Goal: Contribute content: Contribute content

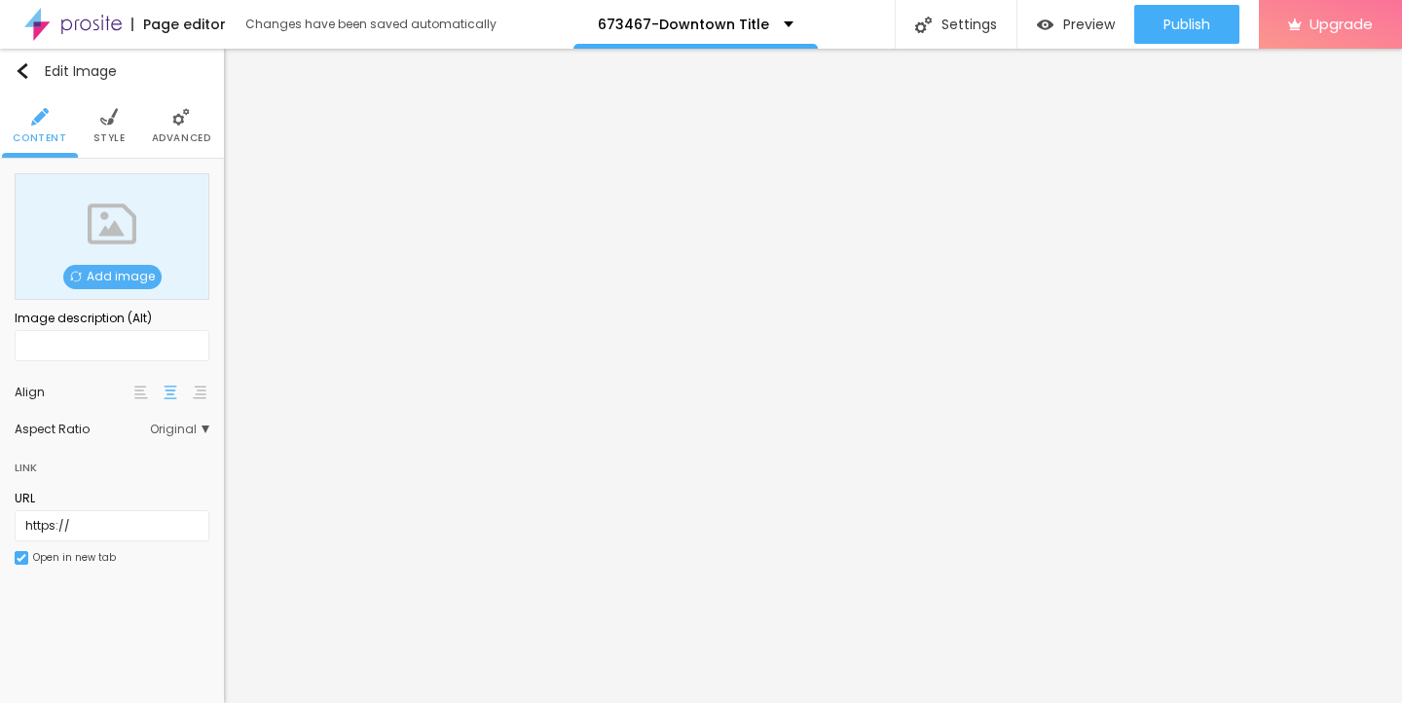
click at [111, 269] on span "Add image" at bounding box center [112, 277] width 98 height 24
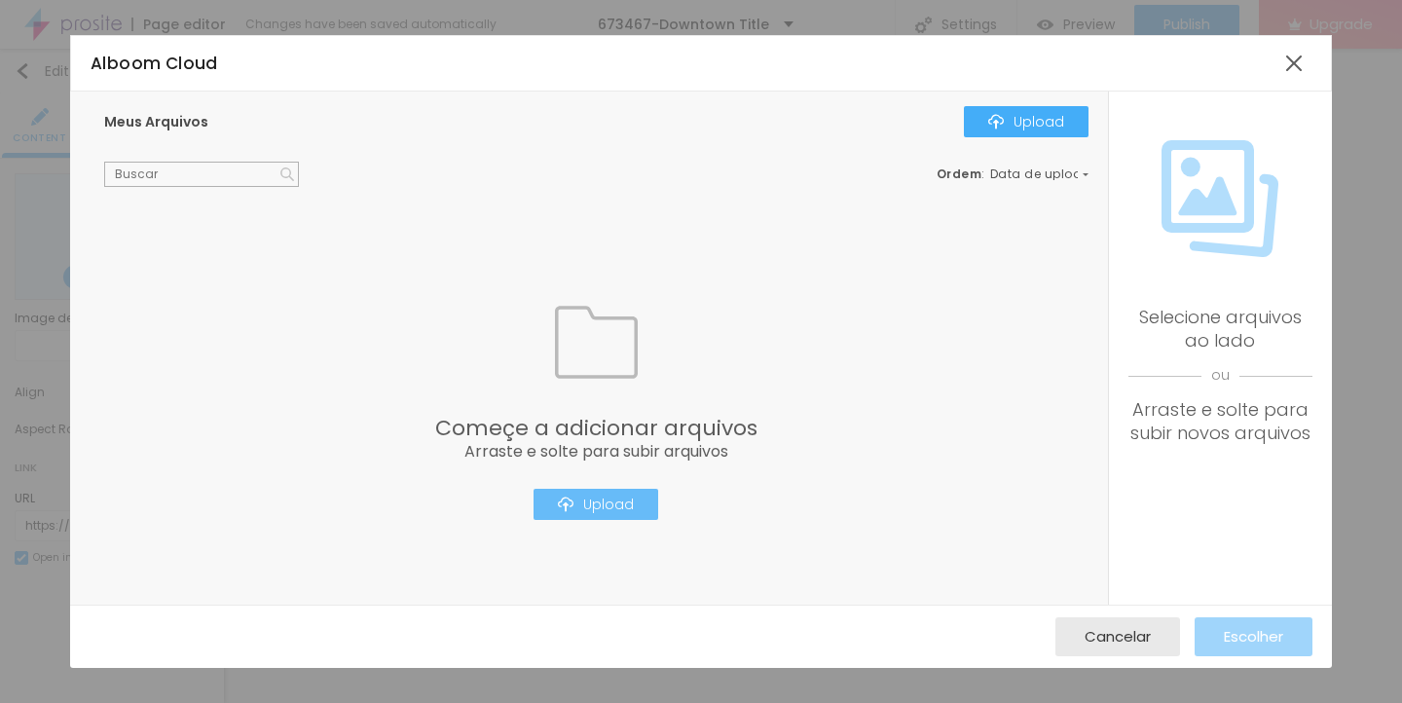
click at [608, 514] on button "Upload" at bounding box center [595, 504] width 125 height 31
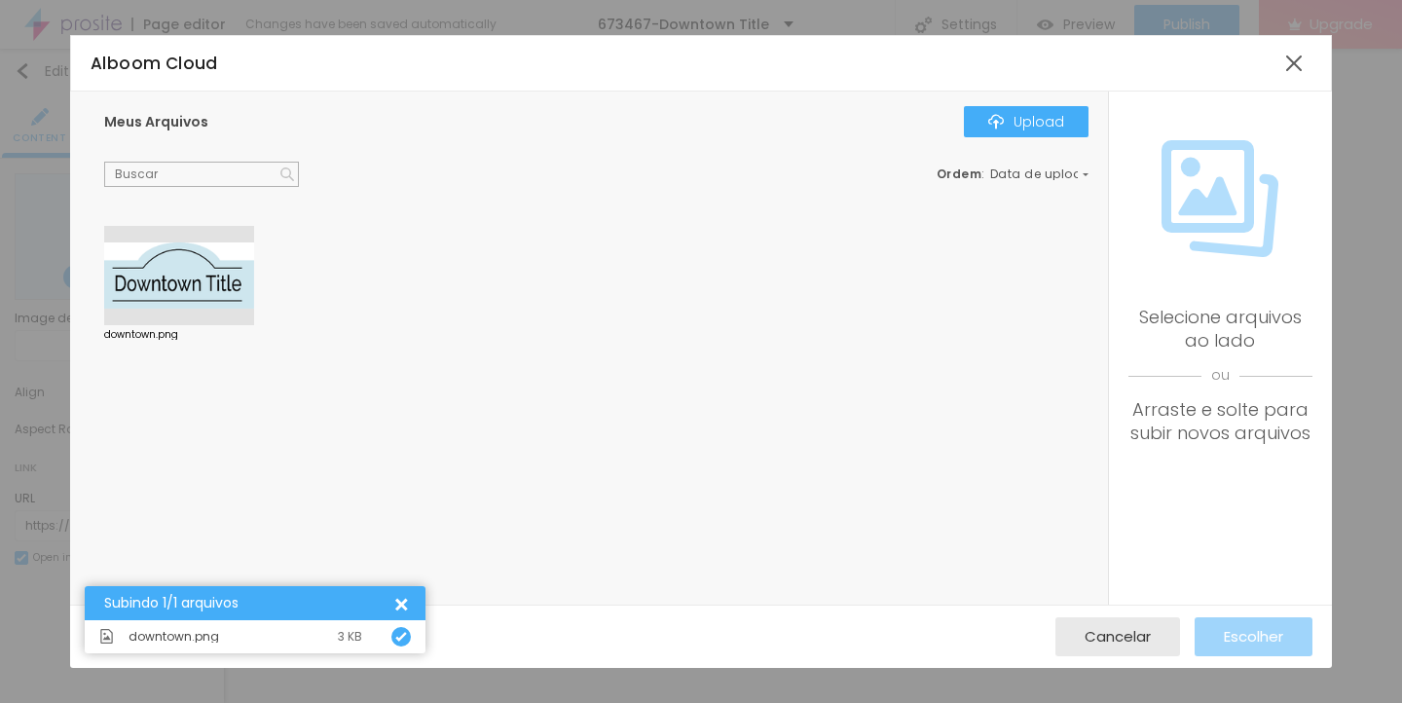
click at [164, 276] on div at bounding box center [179, 275] width 150 height 99
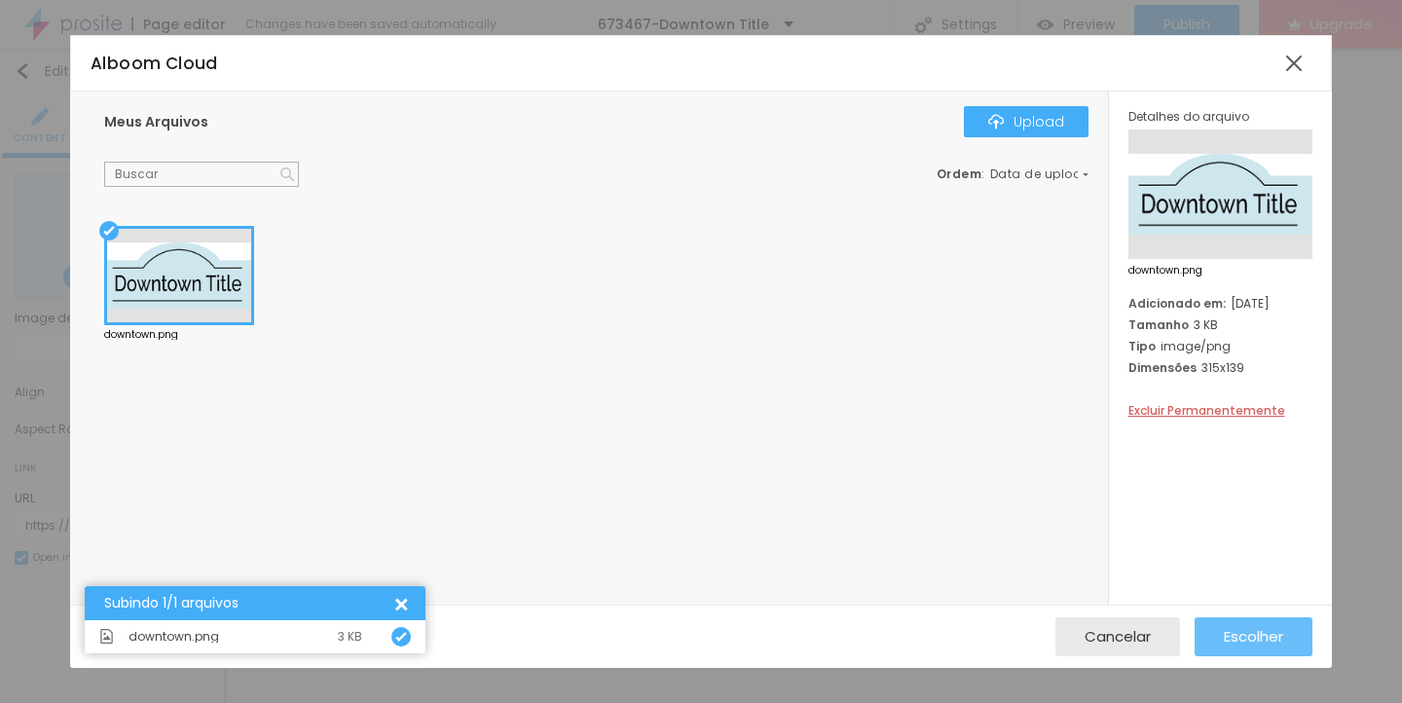
click at [1241, 641] on span "Escolher" at bounding box center [1253, 636] width 59 height 17
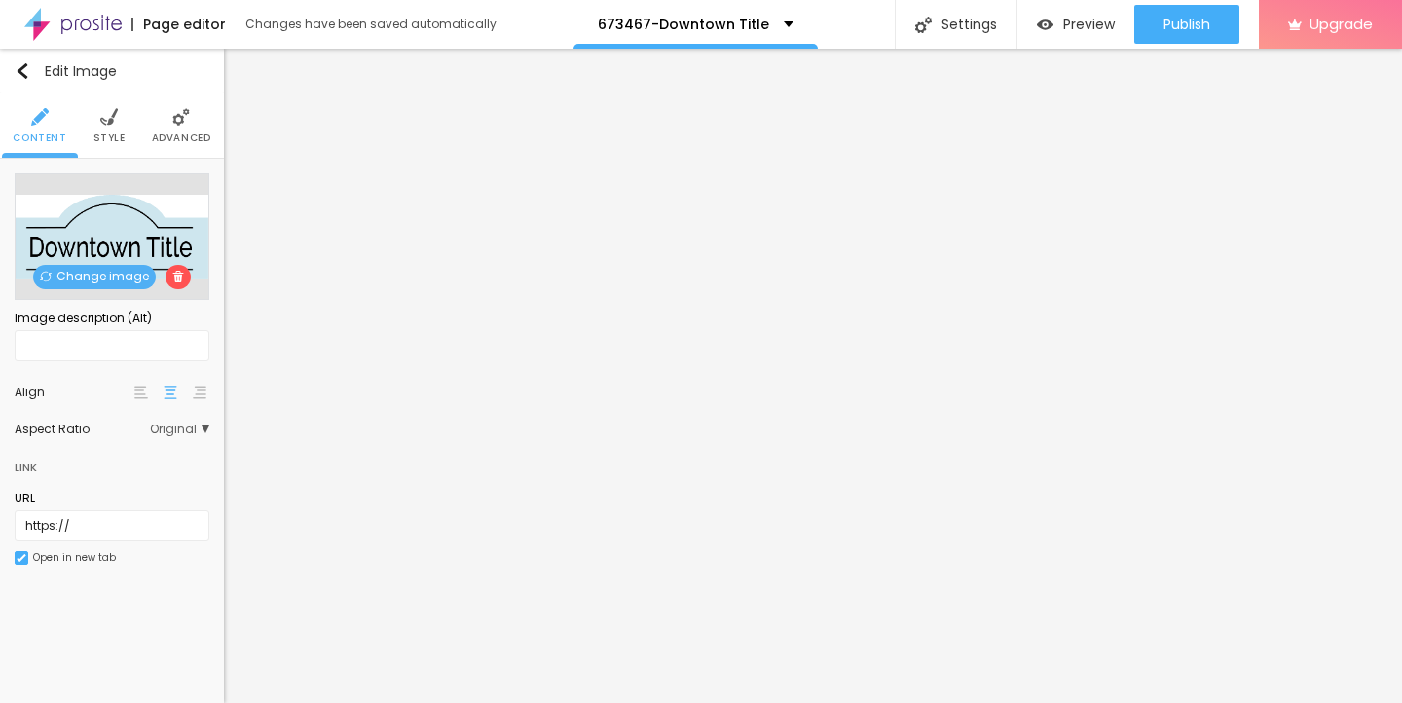
click at [95, 113] on li "Style" at bounding box center [109, 125] width 32 height 64
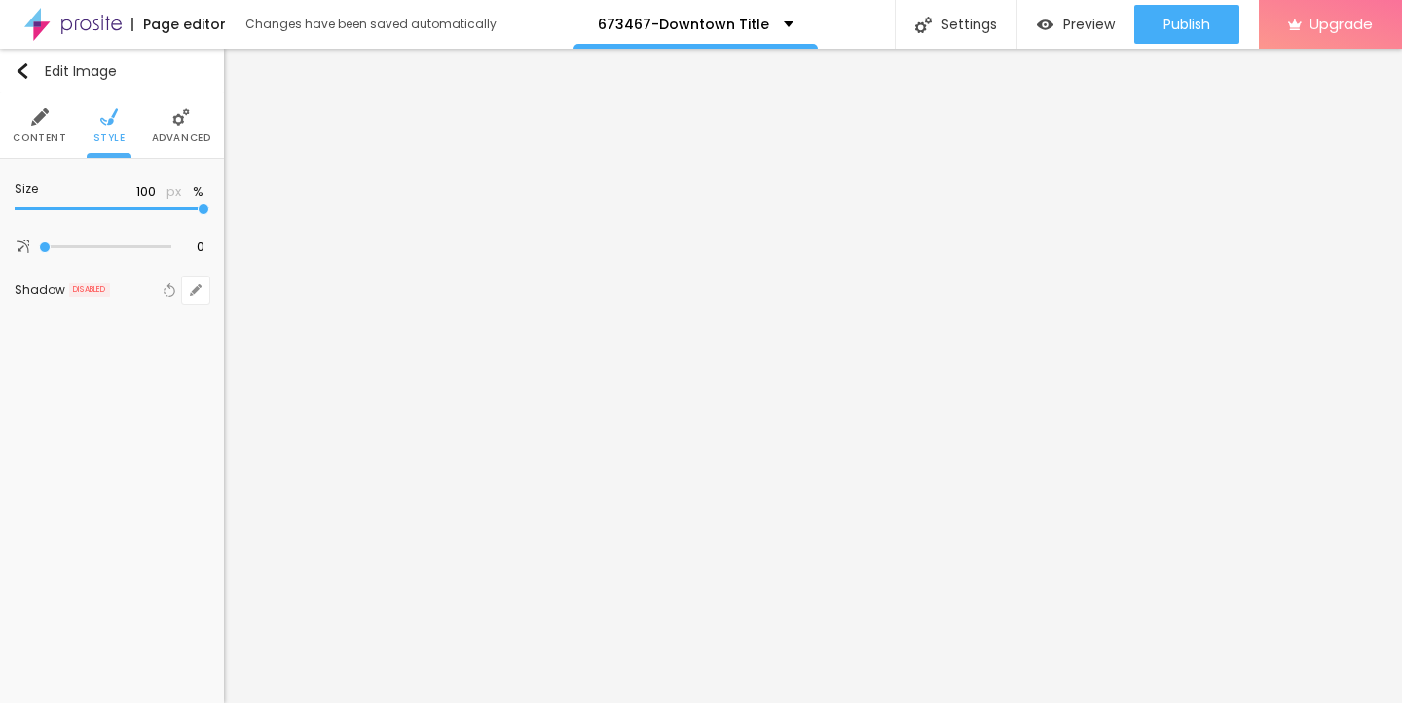
type input "90"
type input "85"
type input "75"
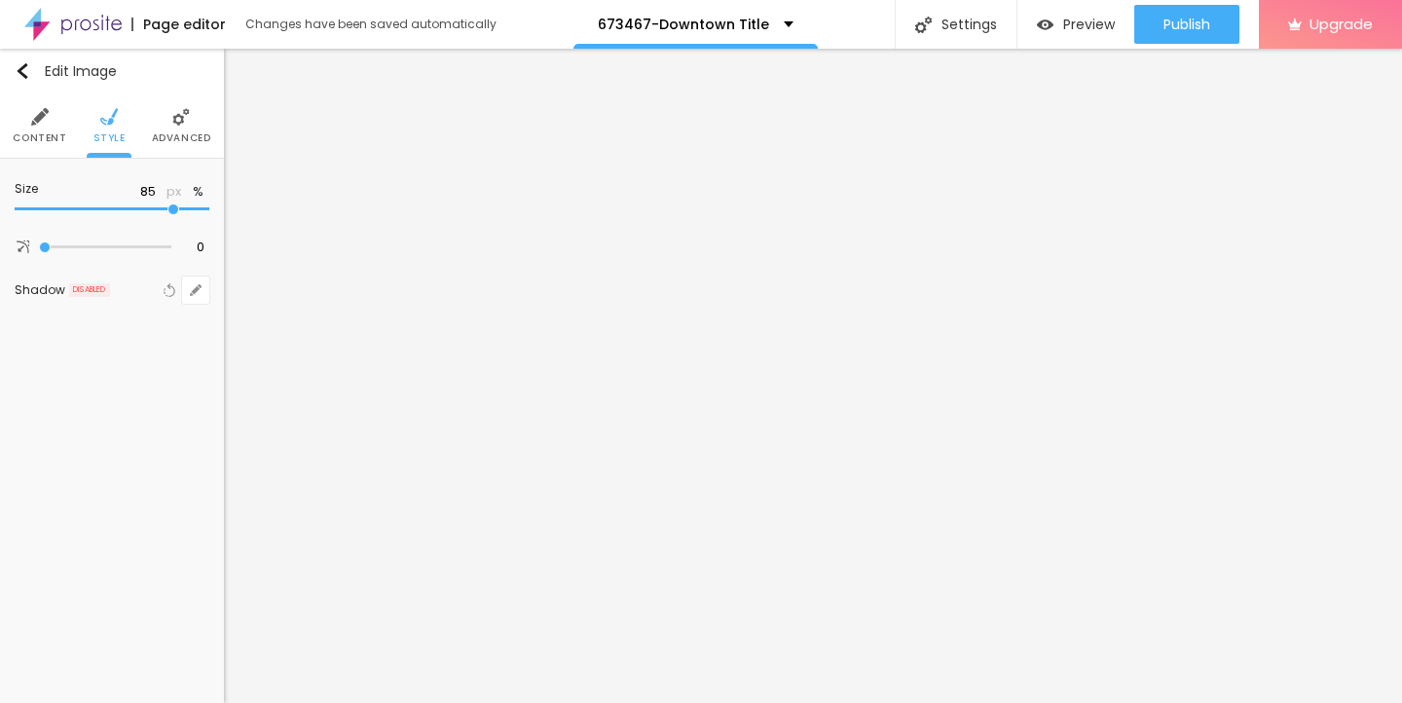
type input "75"
type input "65"
type input "55"
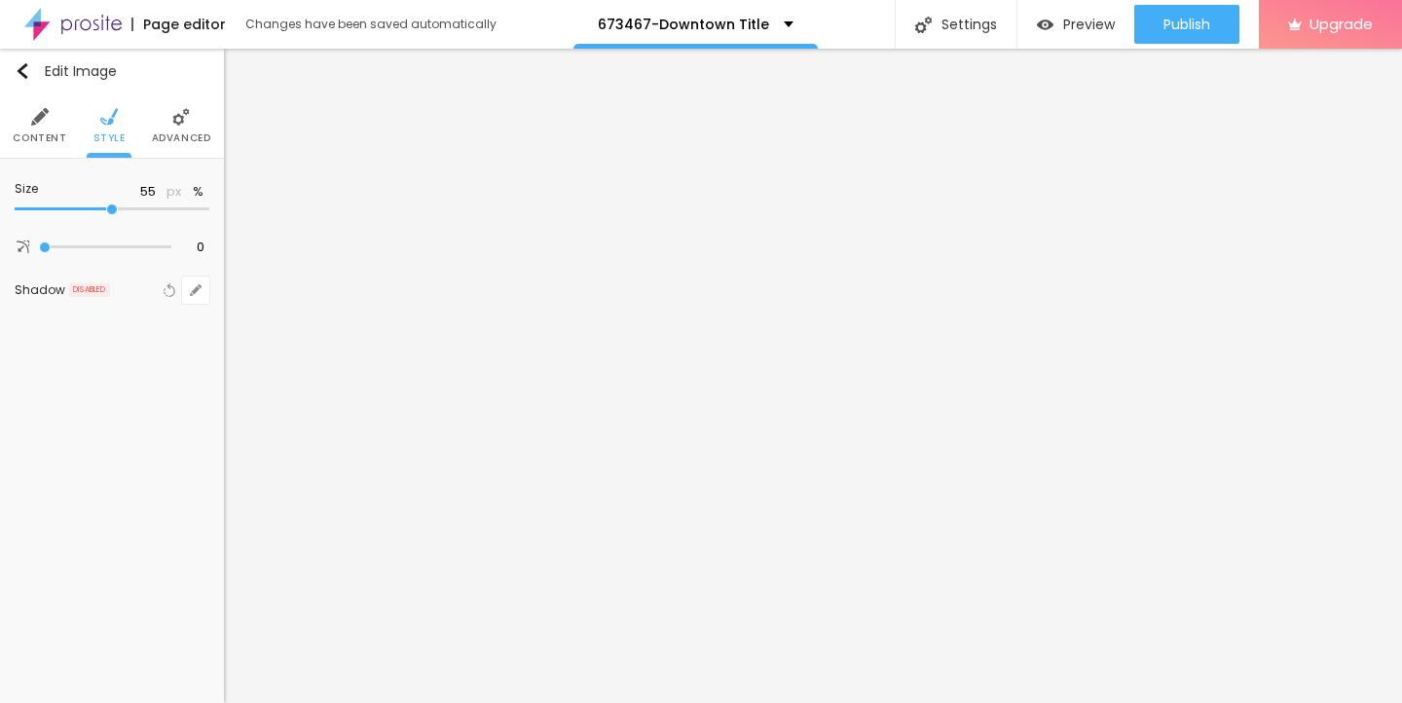
type input "45"
type input "25"
type input "15"
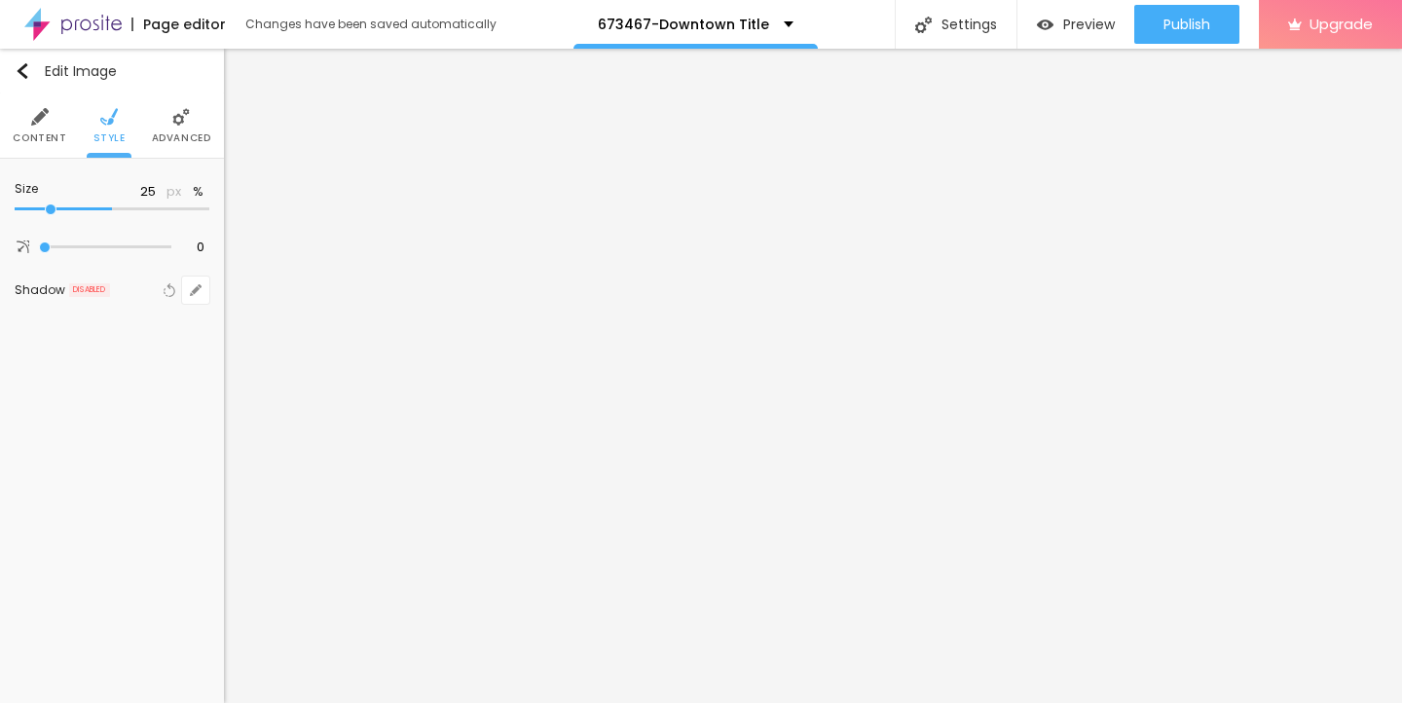
type input "15"
type input "10"
drag, startPoint x: 198, startPoint y: 208, endPoint x: 0, endPoint y: 206, distance: 197.6
type input "10"
click at [15, 206] on input "range" at bounding box center [112, 209] width 195 height 10
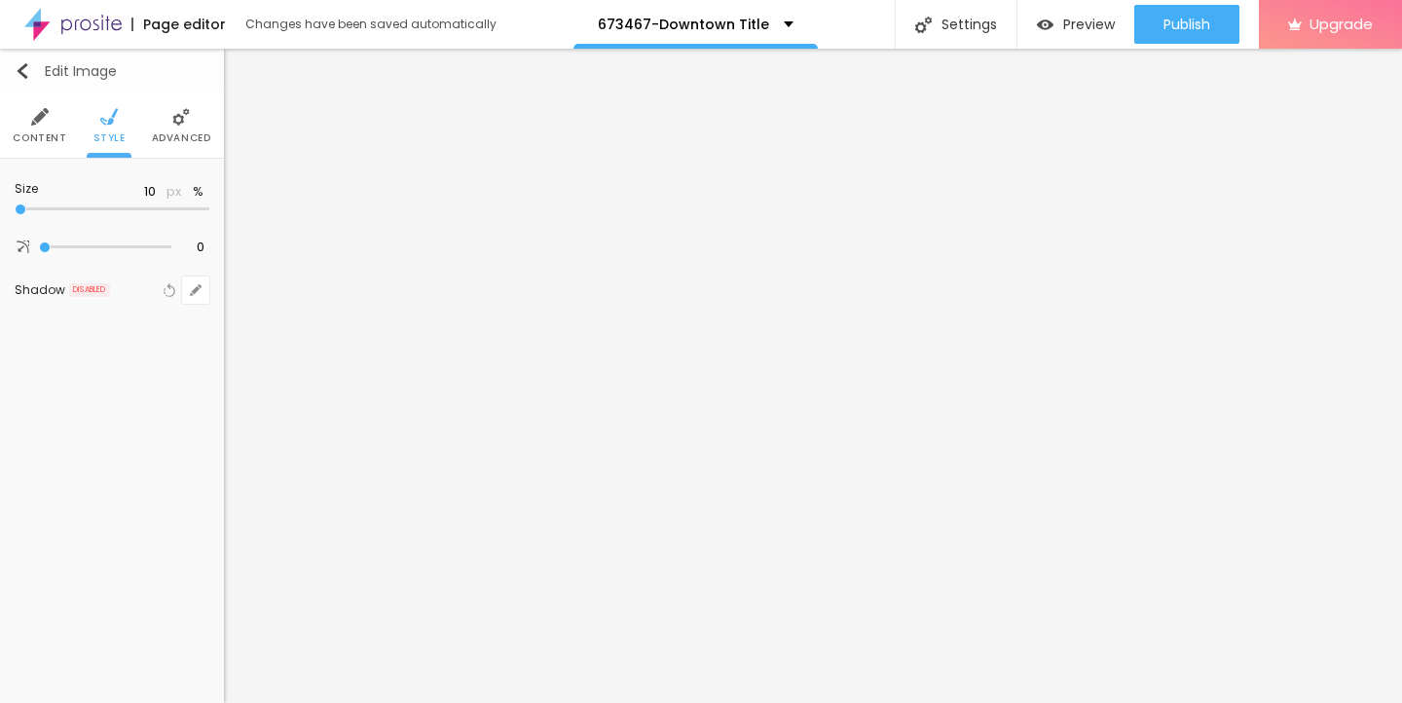
click at [23, 64] on img "button" at bounding box center [23, 71] width 16 height 16
click at [195, 196] on icon "button" at bounding box center [196, 197] width 8 height 8
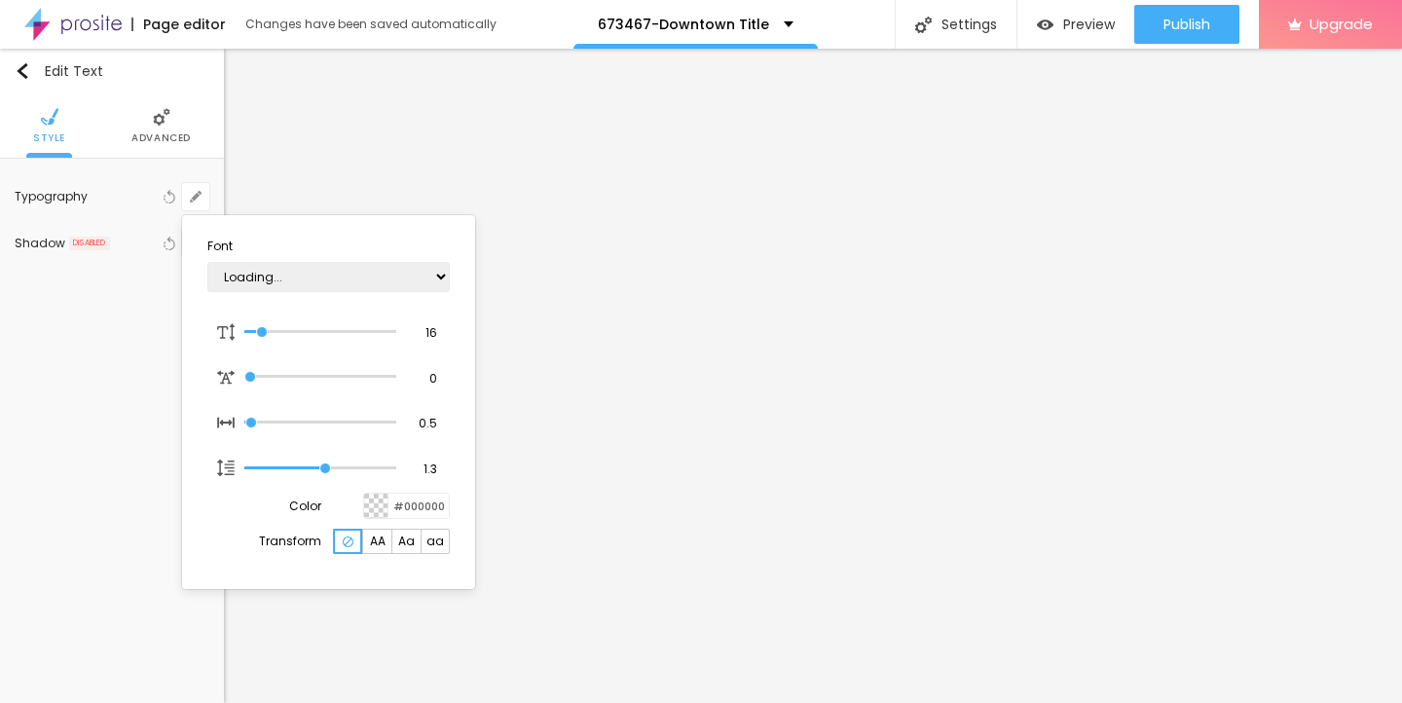
type input "1"
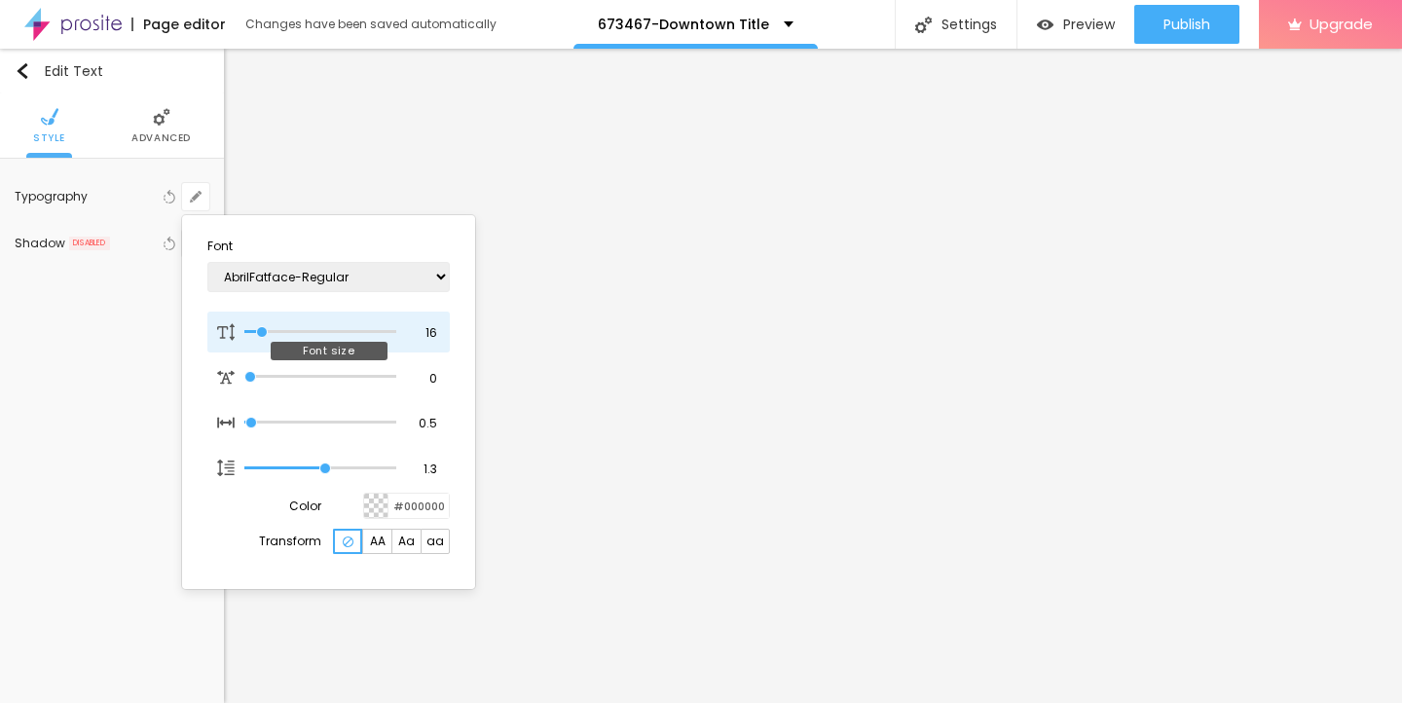
type input "14"
type input "1"
type input "15"
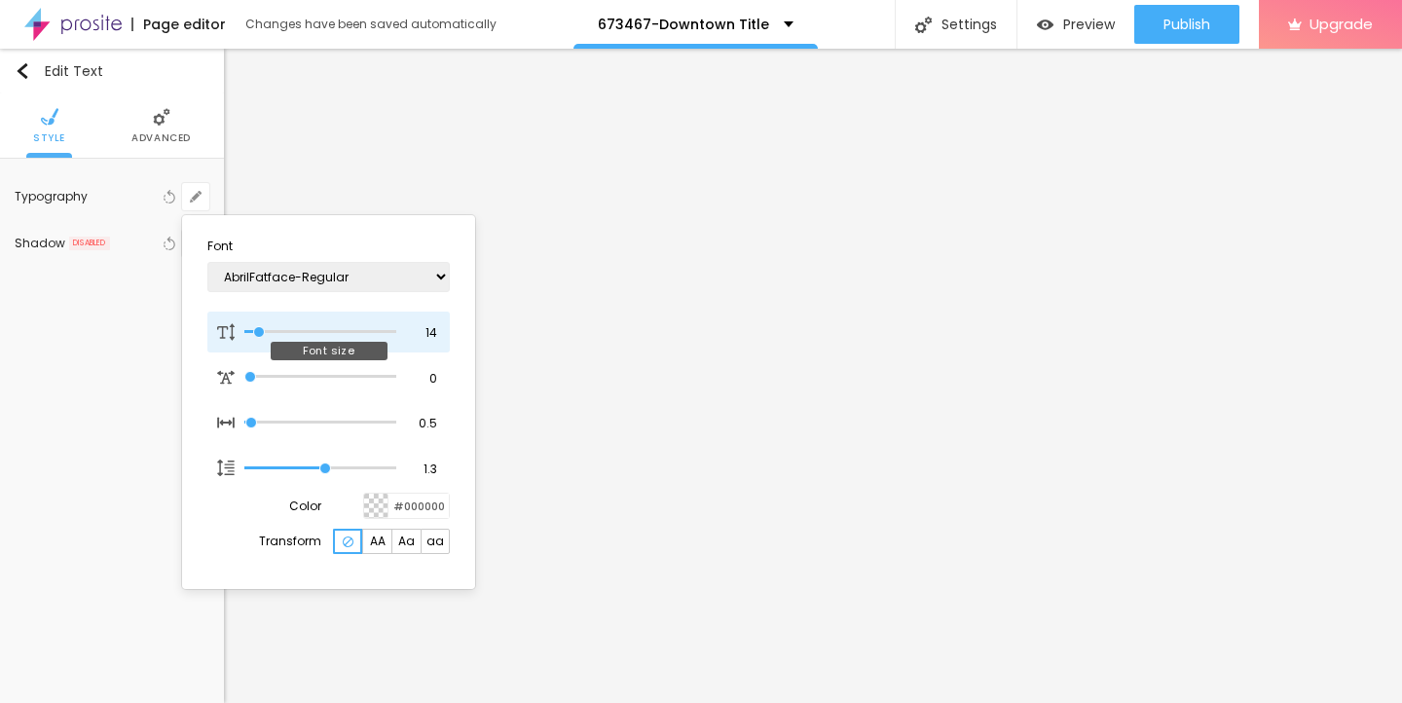
type input "1"
type input "16"
type input "1"
type input "17"
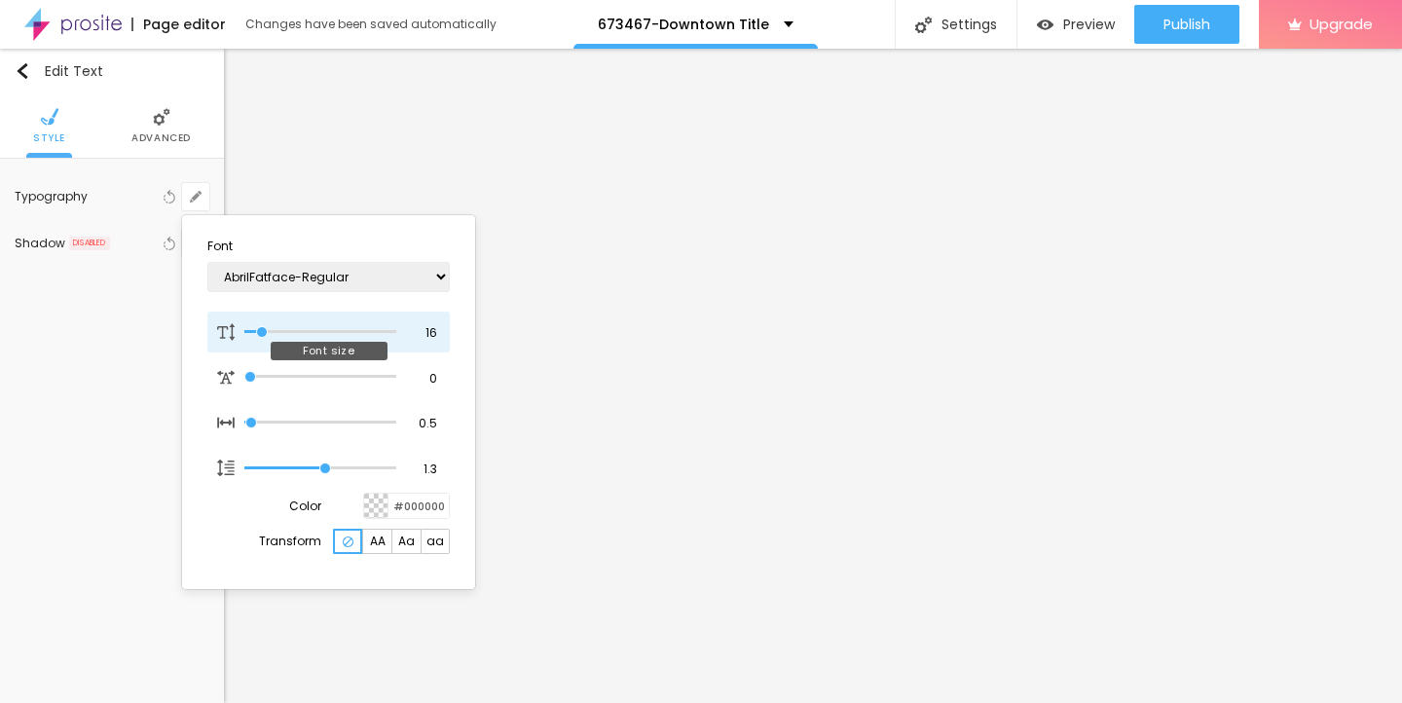
type input "17"
type input "1"
type input "18"
type input "1"
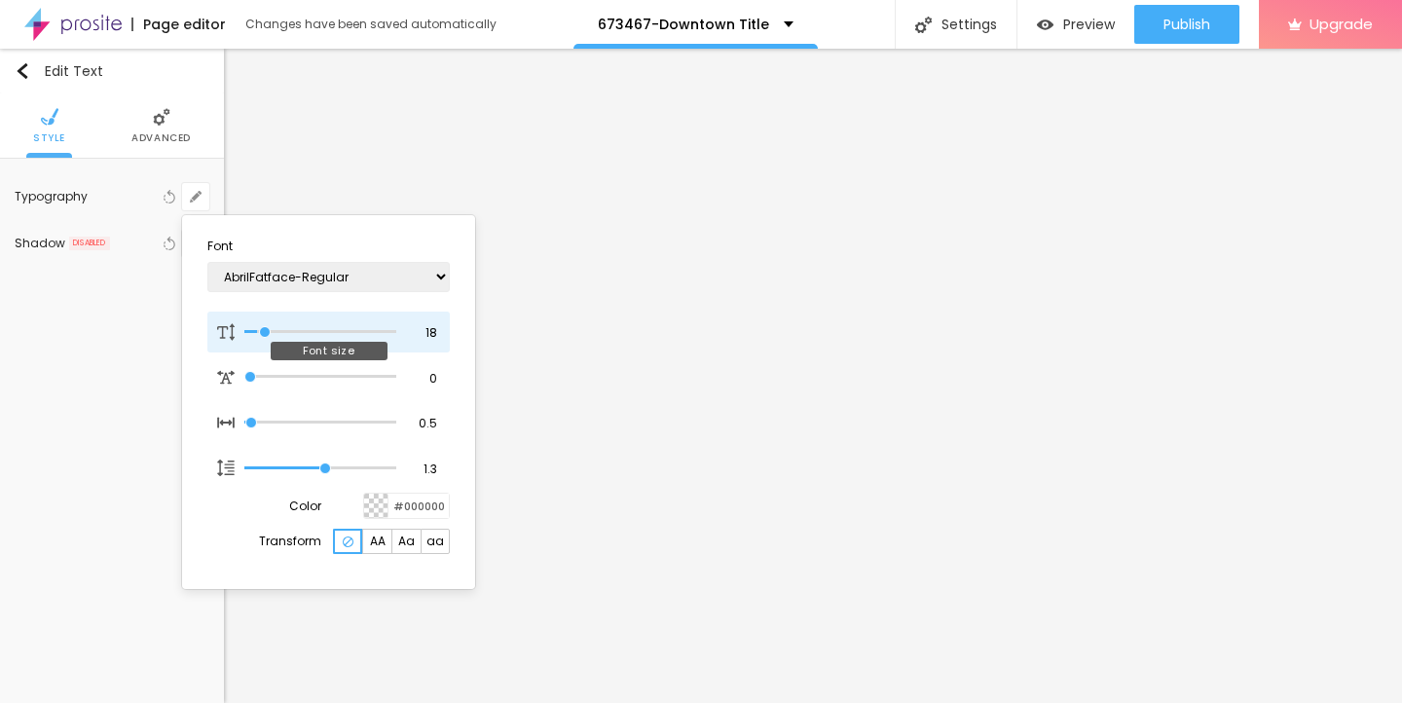
type input "19"
type input "1"
type input "20"
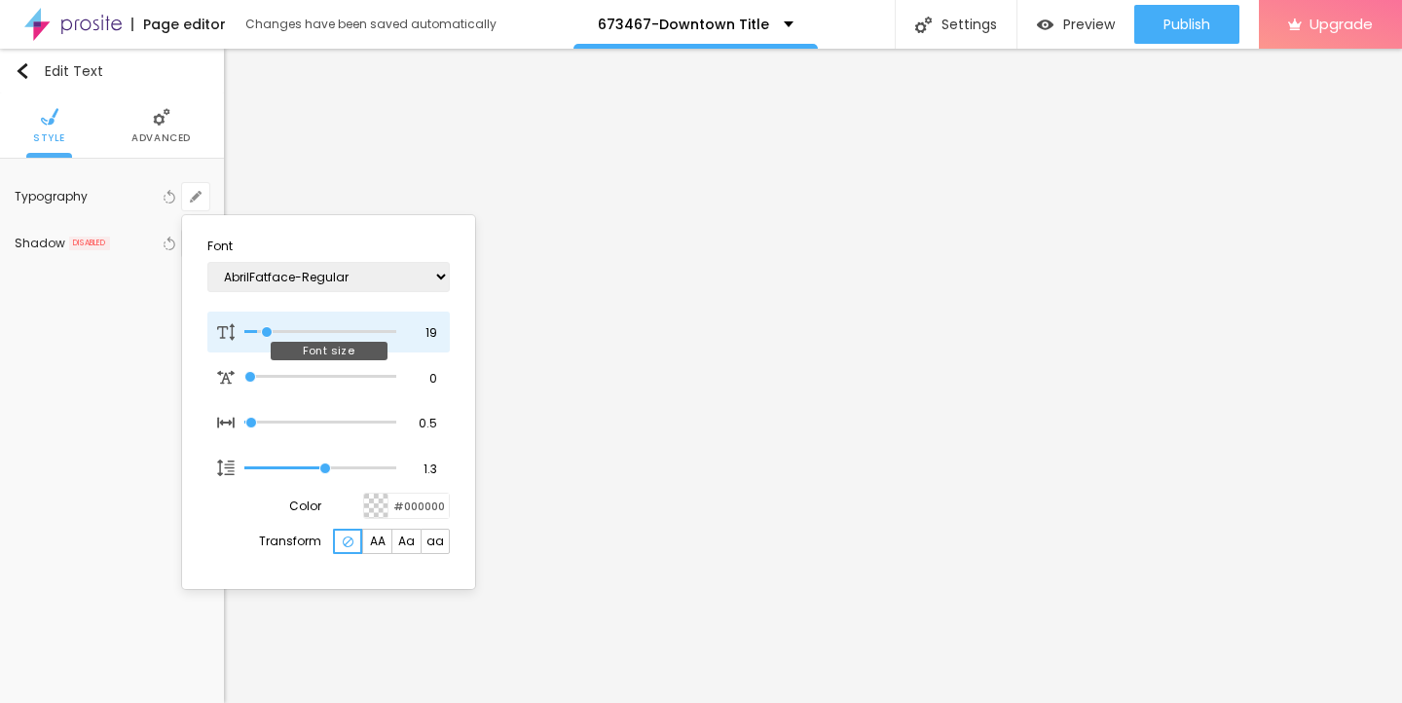
type input "1"
type input "21"
type input "1"
type input "22"
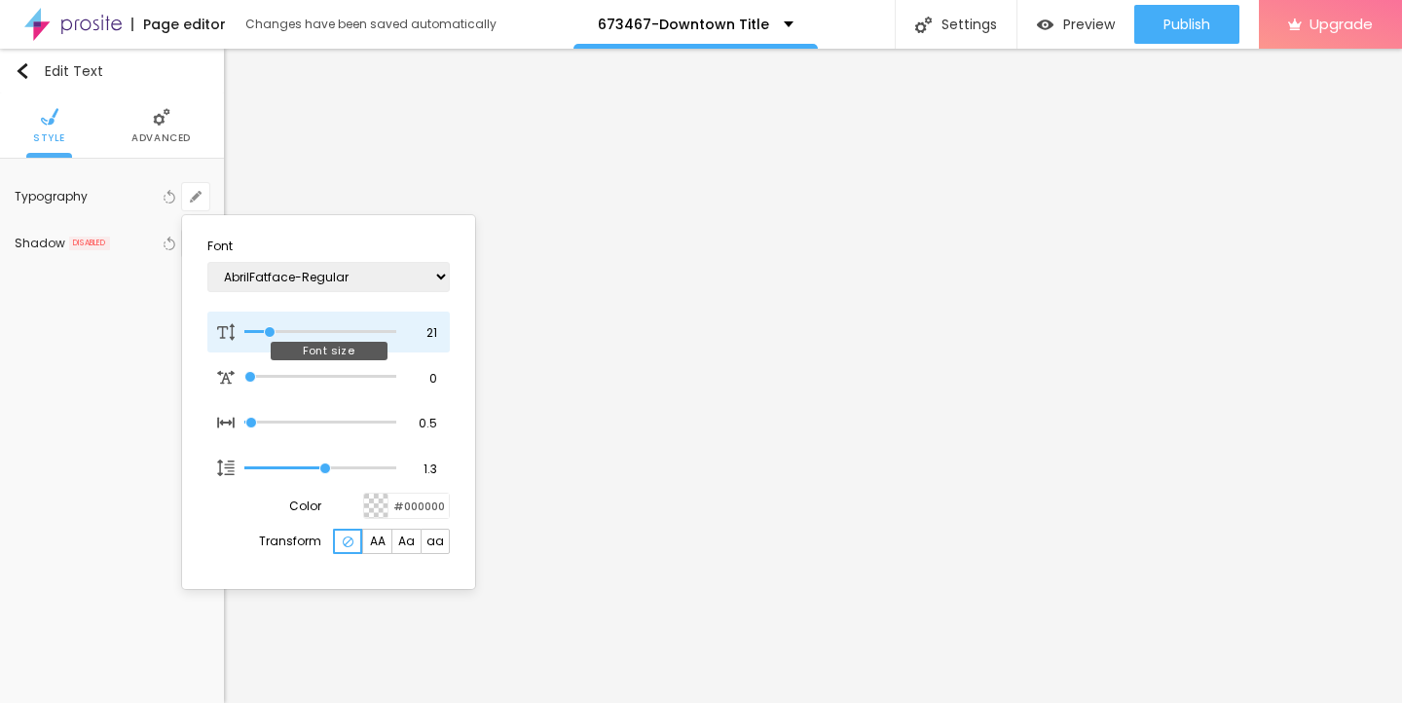
type input "22"
type input "1"
type input "23"
type input "1"
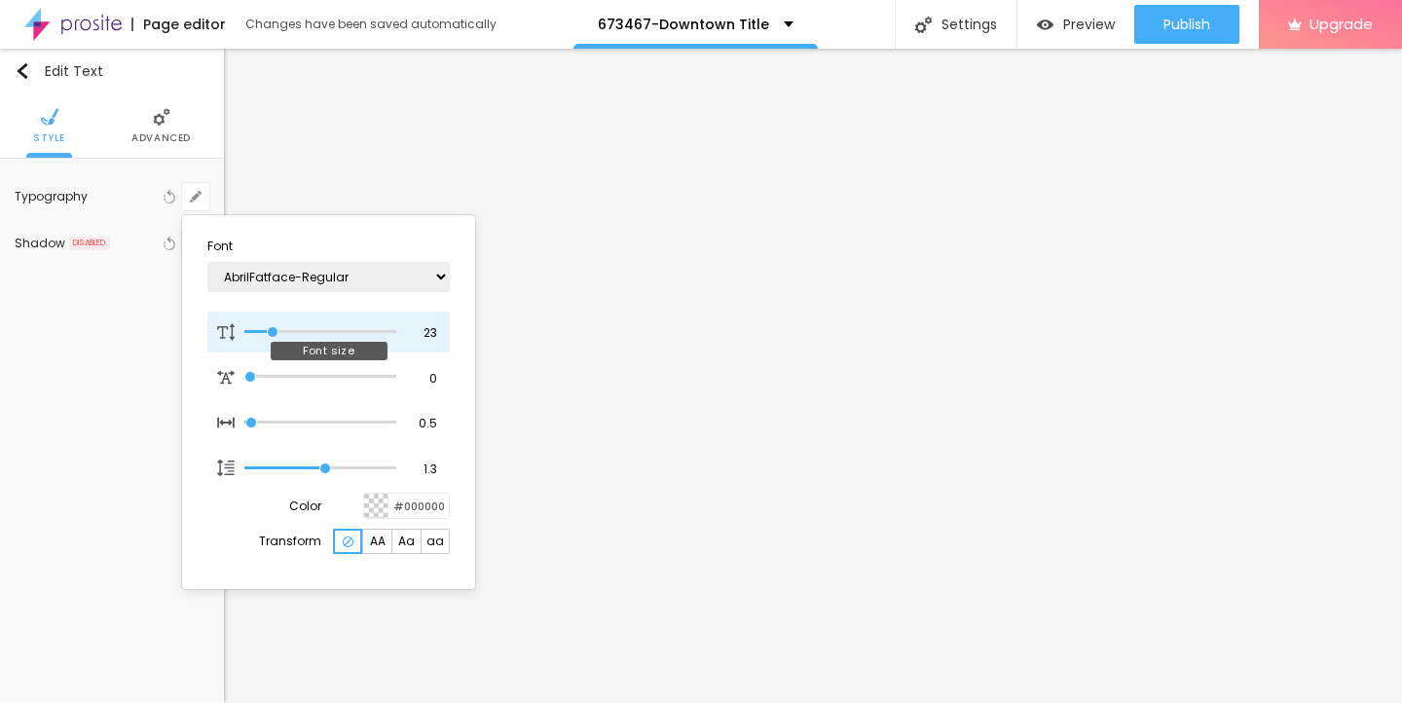
type input "24"
type input "1"
type input "25"
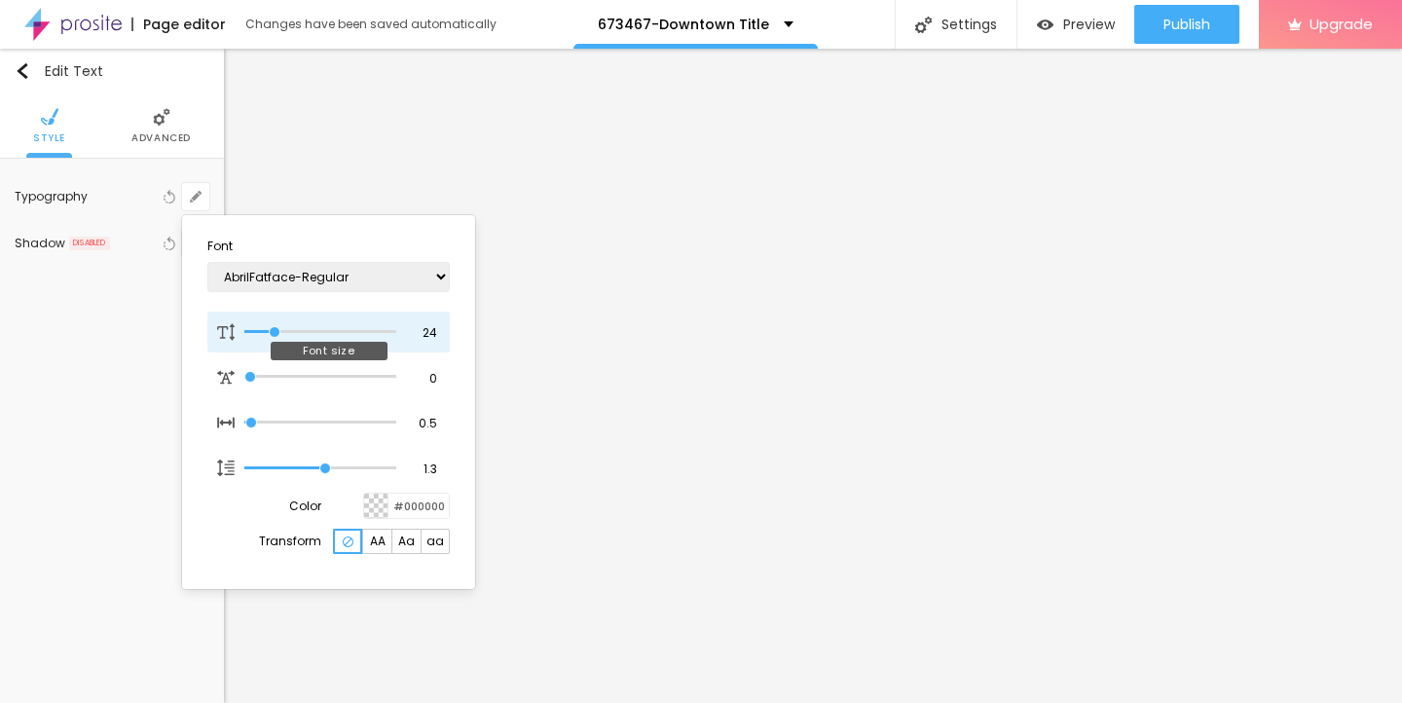
type input "1"
type input "26"
type input "1"
type input "25"
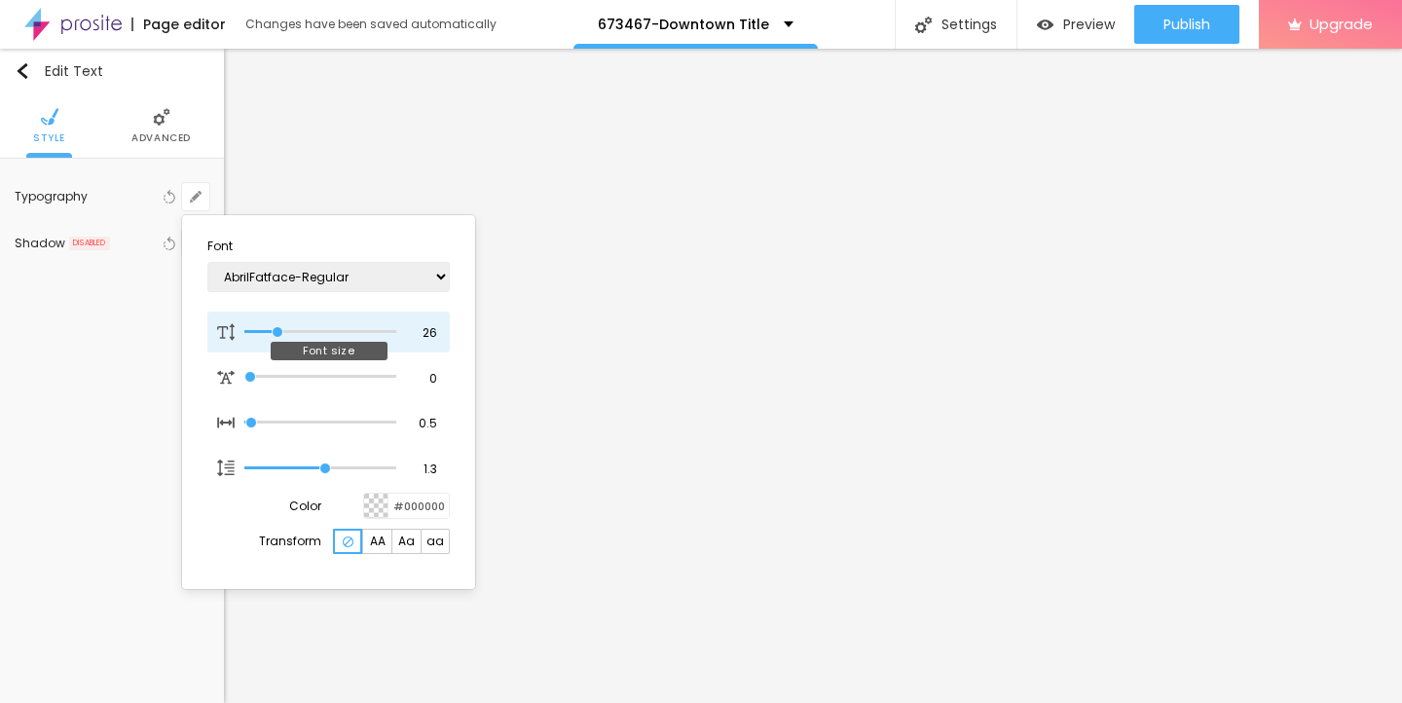
type input "25"
type input "1"
drag, startPoint x: 260, startPoint y: 328, endPoint x: 276, endPoint y: 327, distance: 16.6
type input "25"
click at [276, 327] on input "range" at bounding box center [320, 332] width 152 height 10
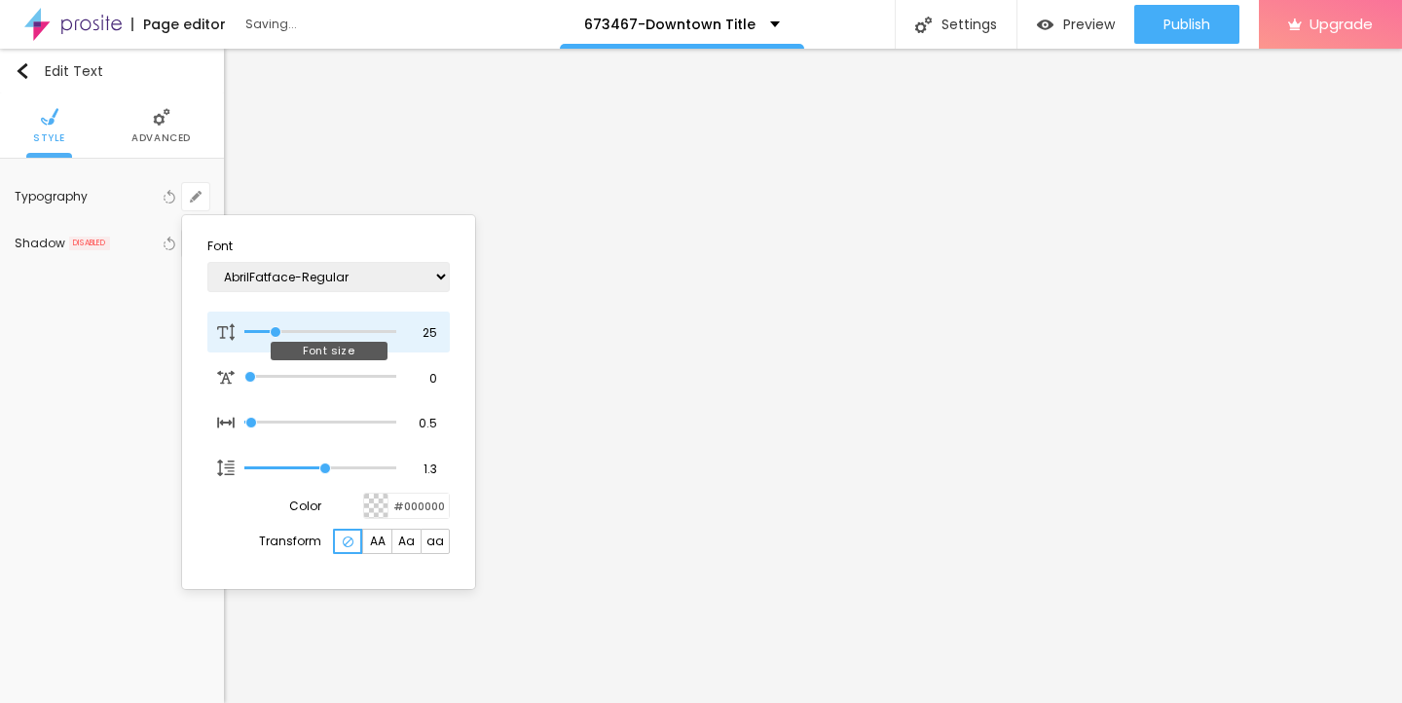
type input "1"
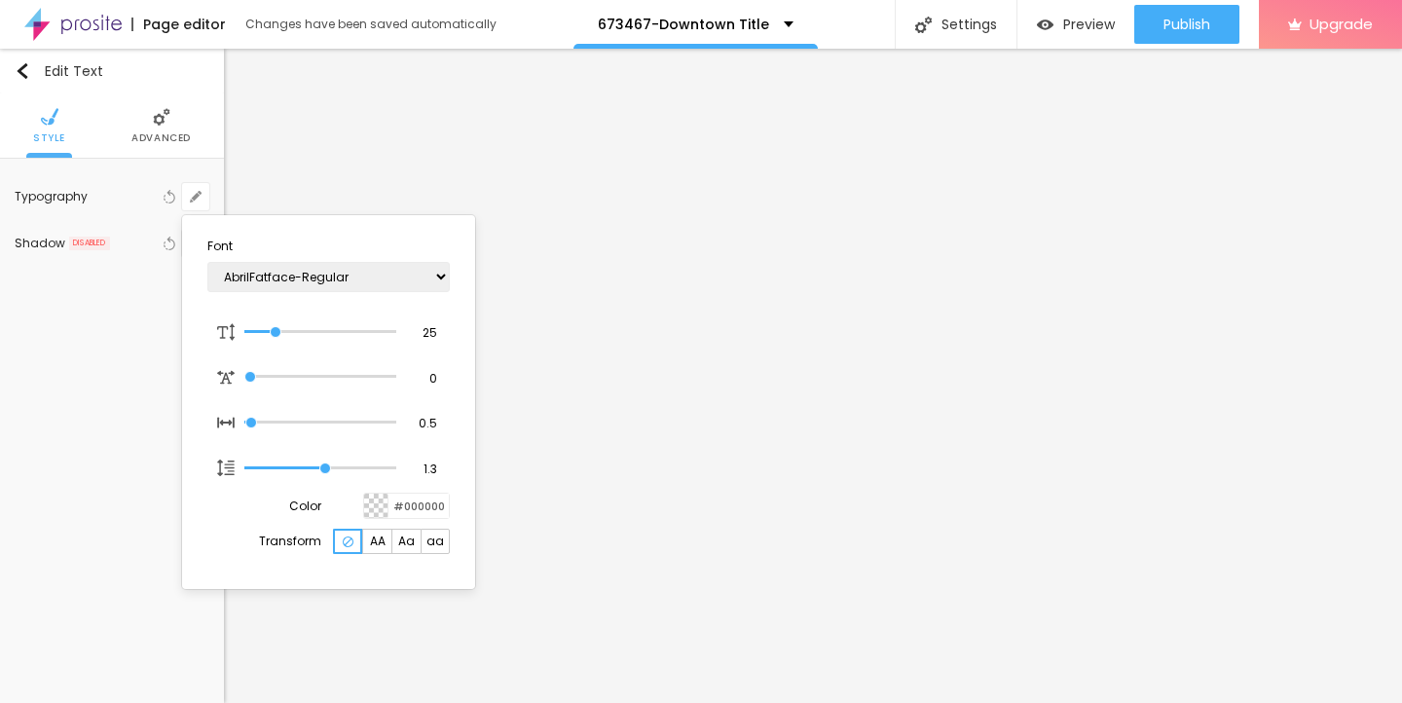
click at [17, 74] on div at bounding box center [701, 351] width 1402 height 703
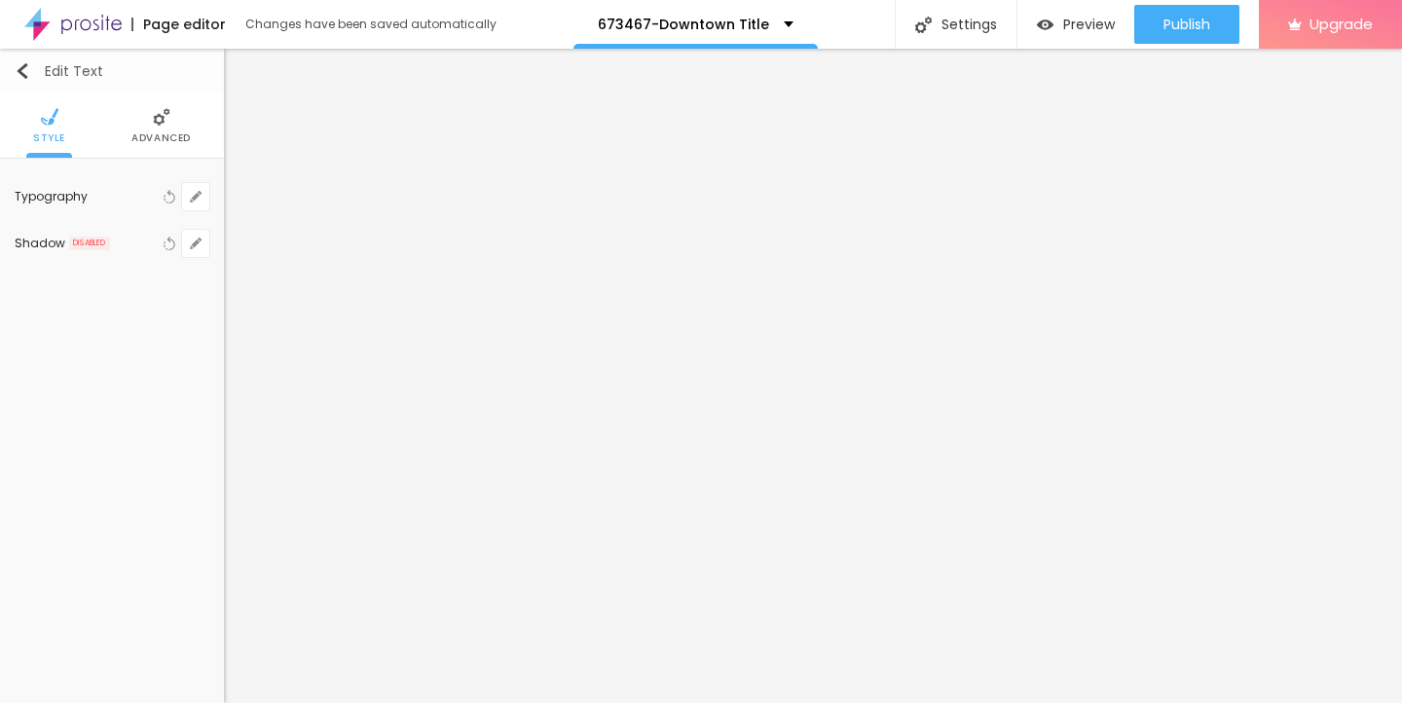
click at [30, 74] on div "Edit Text" at bounding box center [59, 71] width 89 height 16
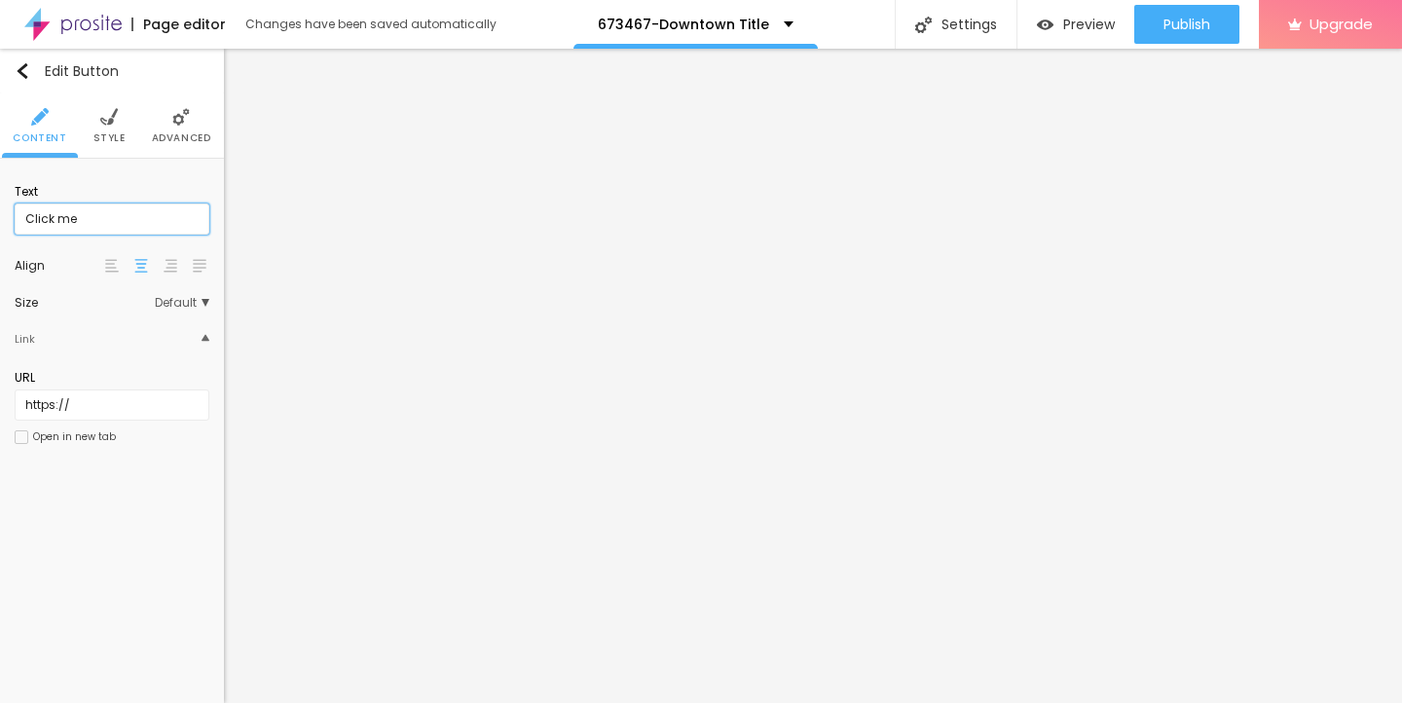
click at [94, 218] on input "Click me" at bounding box center [112, 218] width 195 height 31
drag, startPoint x: 94, startPoint y: 218, endPoint x: 14, endPoint y: 218, distance: 80.8
click at [15, 218] on input "Click me" at bounding box center [112, 218] width 195 height 31
paste input "→ VIEW DOCUMENT HERE"
type input "→ VIEW DOCUMENT HERE"
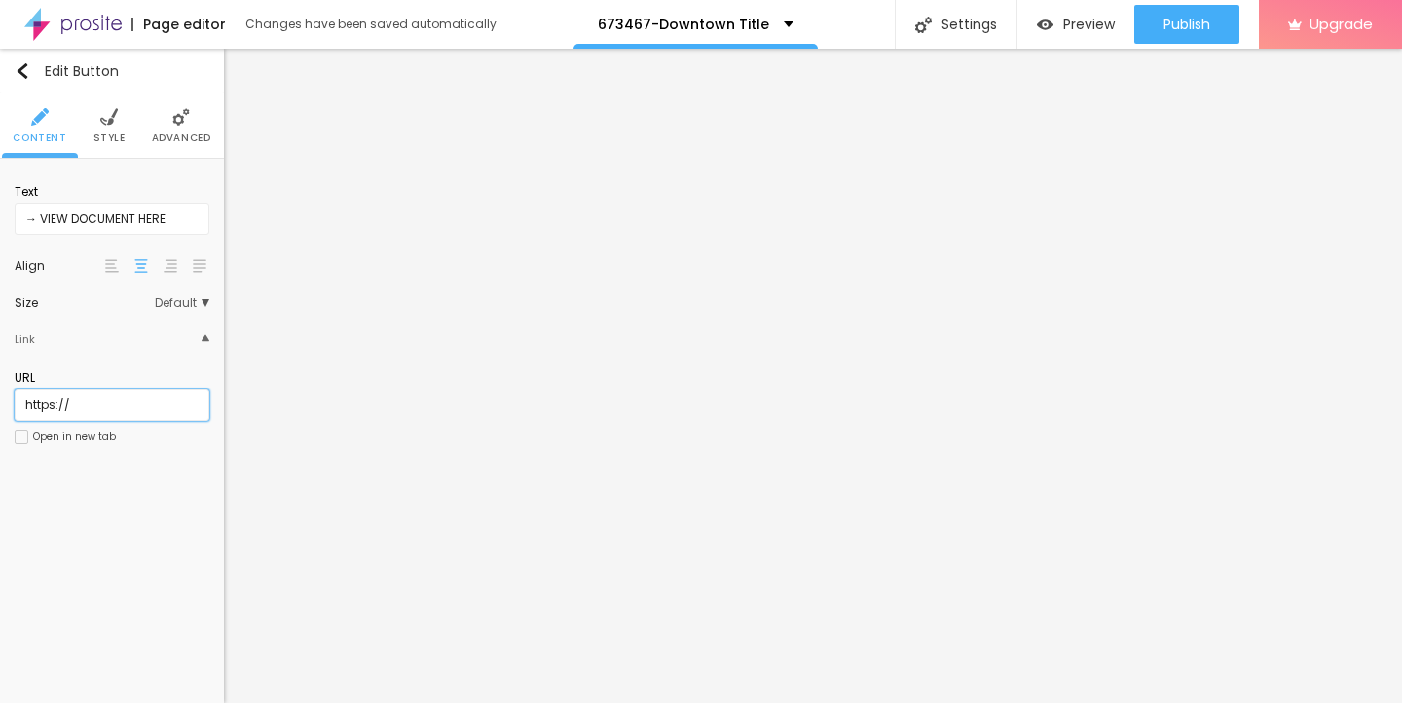
click at [106, 394] on input "https://" at bounding box center [112, 404] width 195 height 31
drag, startPoint x: 82, startPoint y: 405, endPoint x: 0, endPoint y: 401, distance: 81.9
click at [0, 401] on div "Text → VIEW DOCUMENT HERE Align Size Default Small Default Big Link URL https:/…" at bounding box center [112, 320] width 224 height 323
paste input "[DOMAIN_NAME]"
type input "[URL][DOMAIN_NAME]"
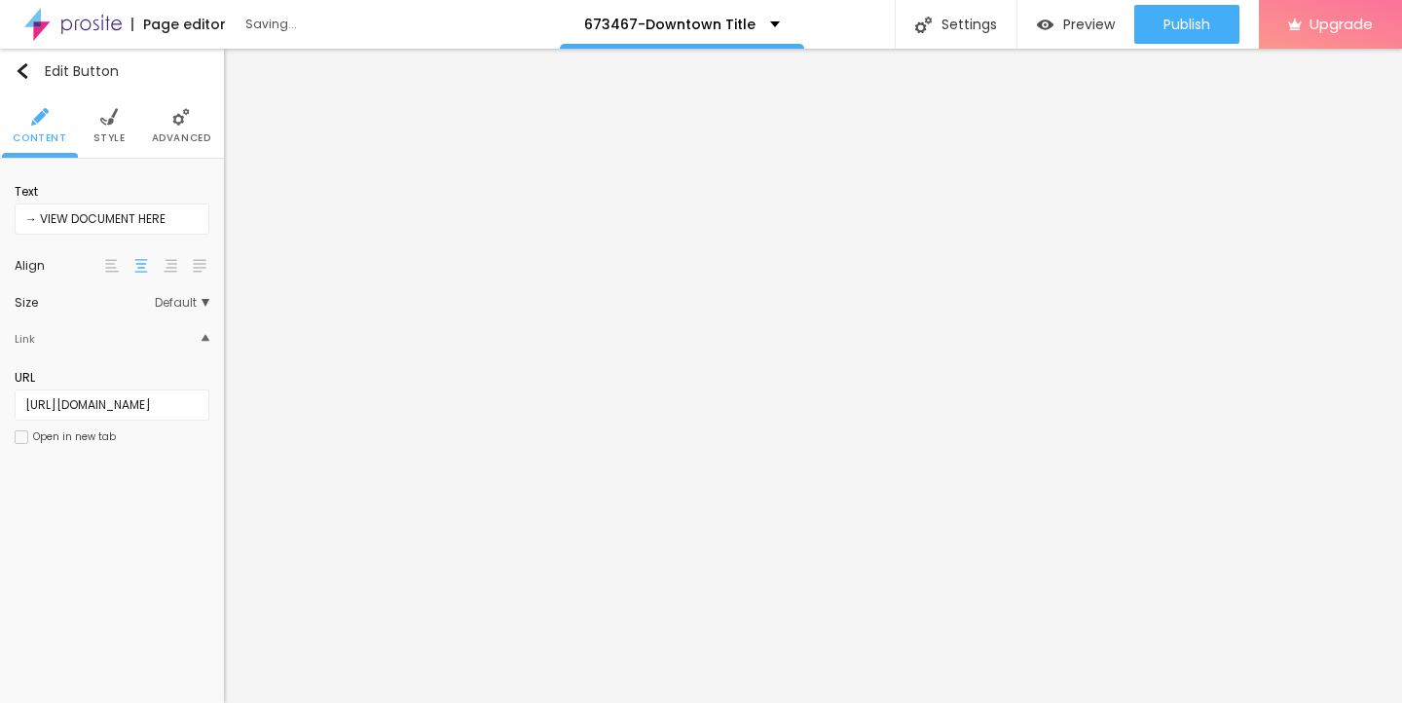
click at [100, 108] on img at bounding box center [109, 117] width 18 height 18
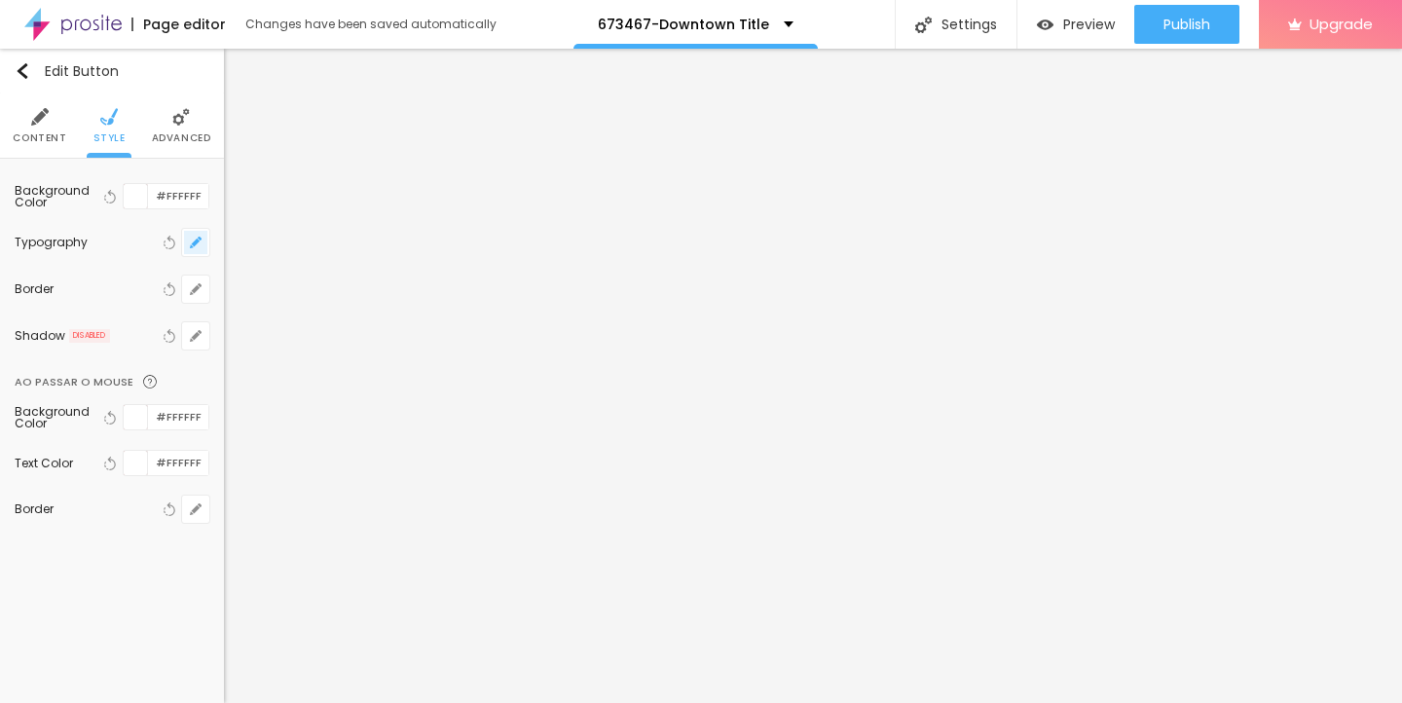
click at [198, 244] on icon "button" at bounding box center [196, 243] width 12 height 12
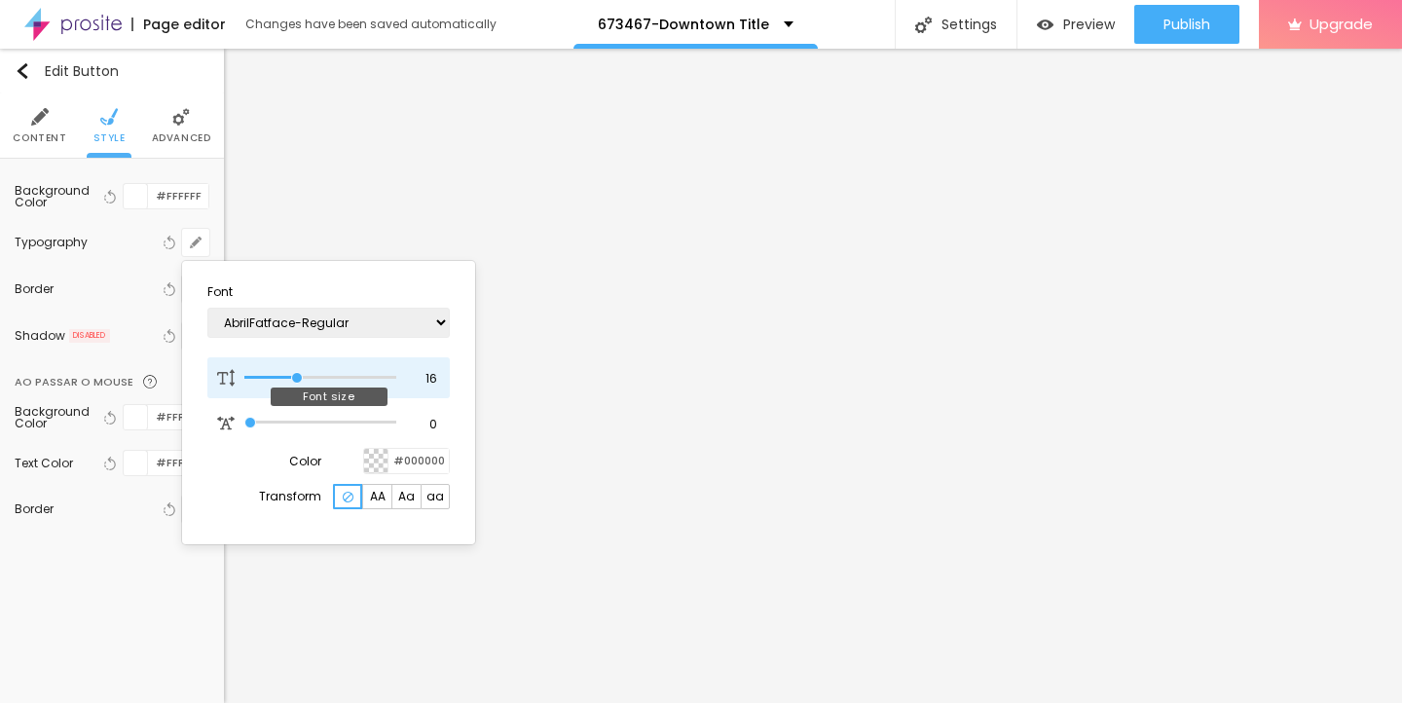
type input "18"
type input "19"
type input "20"
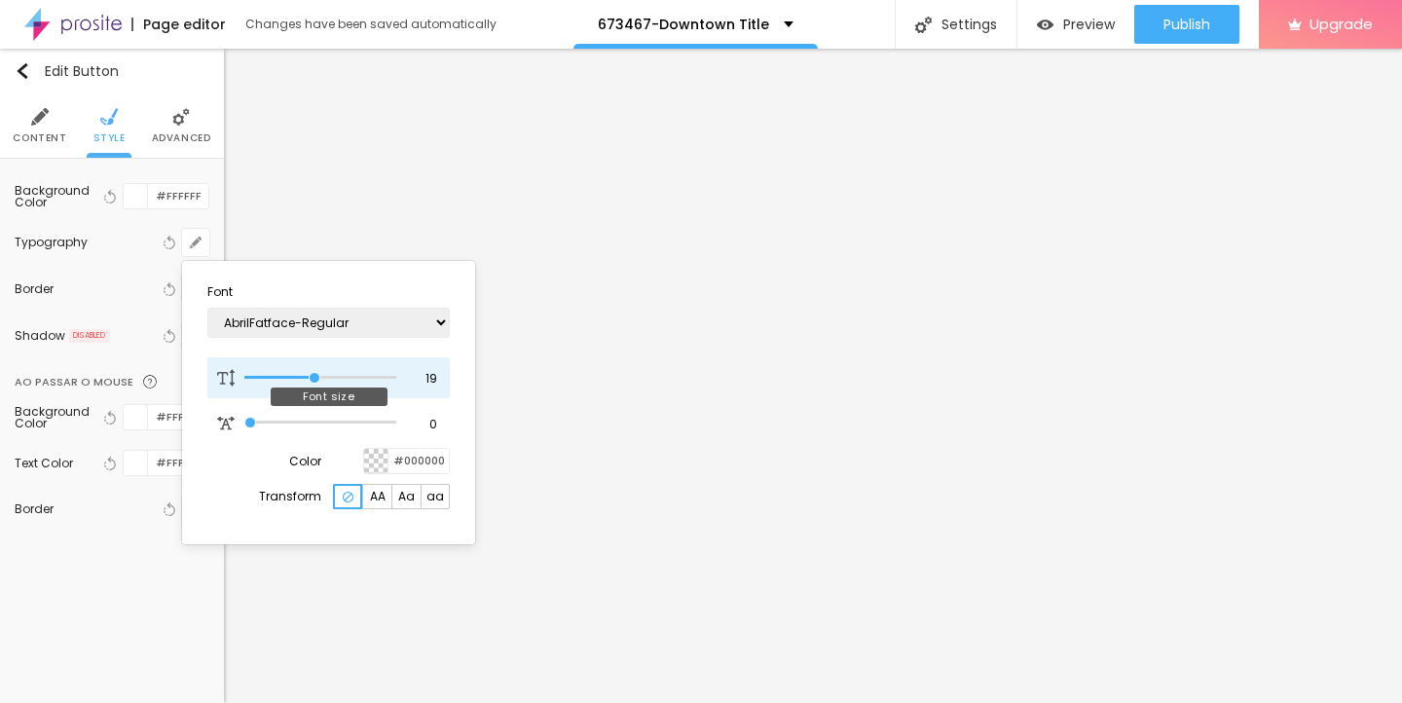
type input "20"
type input "21"
type input "22"
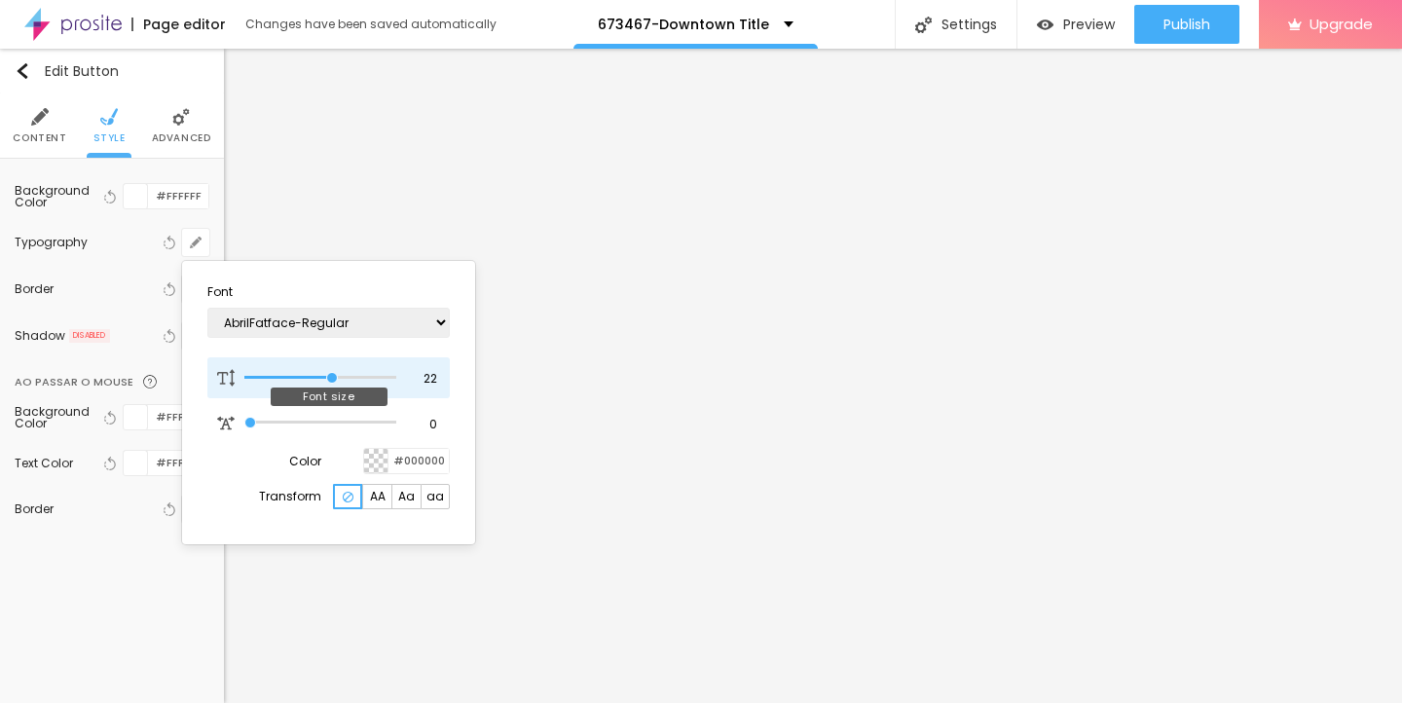
drag, startPoint x: 295, startPoint y: 373, endPoint x: 330, endPoint y: 373, distance: 35.0
type input "22"
click at [330, 373] on input "range" at bounding box center [320, 378] width 152 height 10
click at [599, 517] on div at bounding box center [701, 351] width 1402 height 703
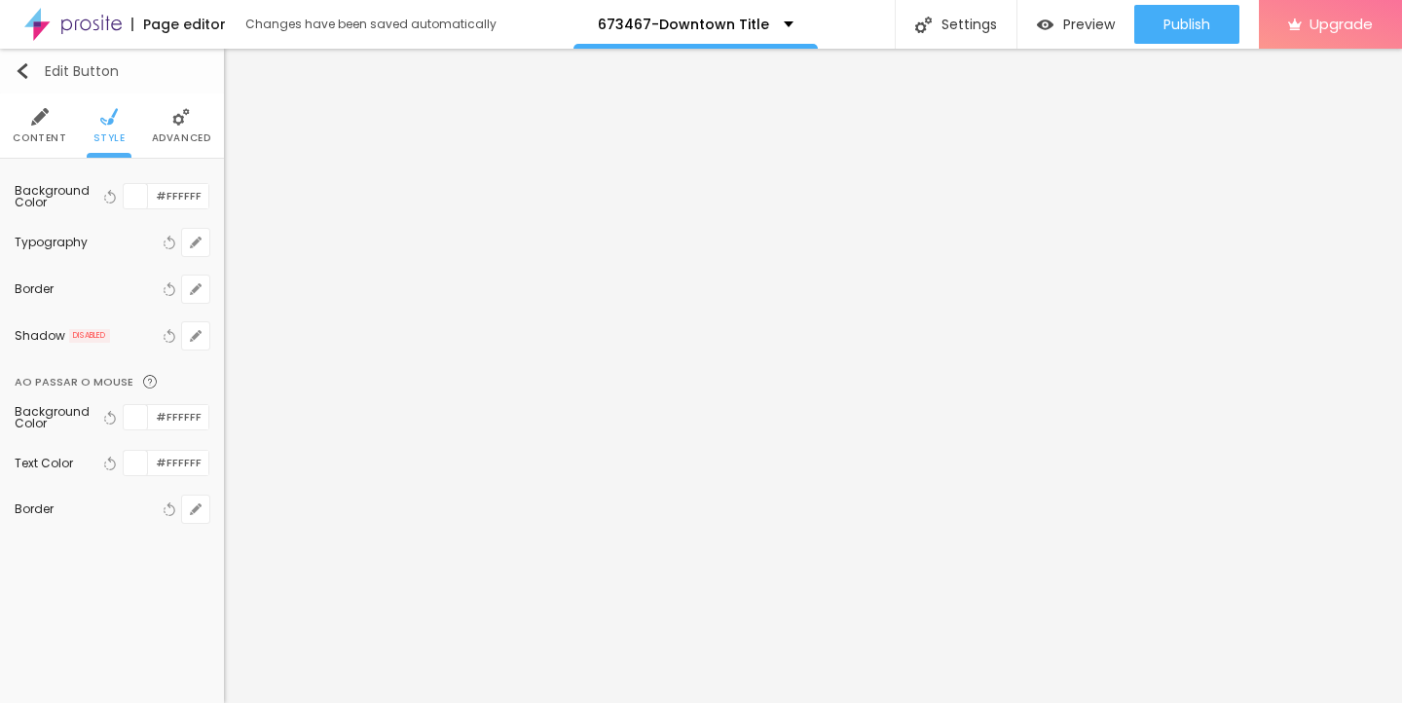
click at [26, 74] on img "button" at bounding box center [23, 71] width 16 height 16
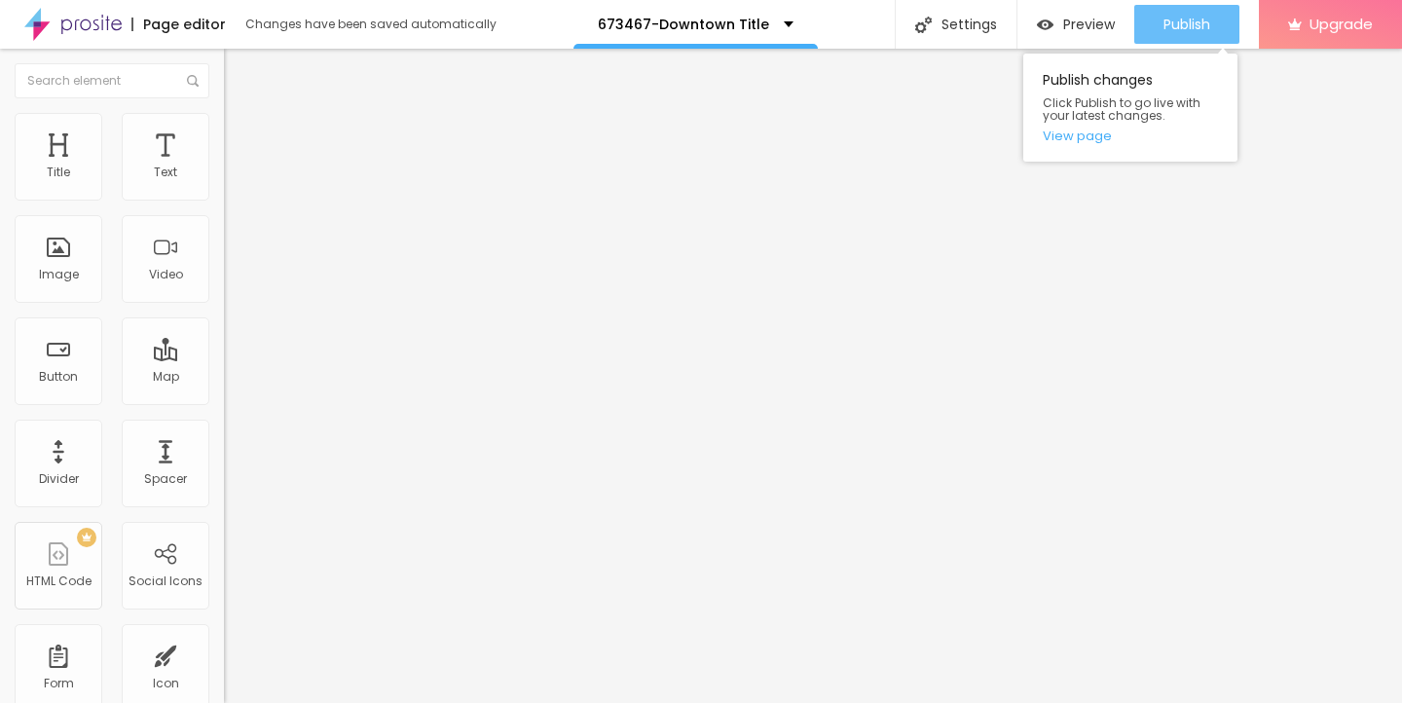
click at [1165, 26] on span "Publish" at bounding box center [1186, 25] width 47 height 16
